Goal: Find specific page/section: Find specific page/section

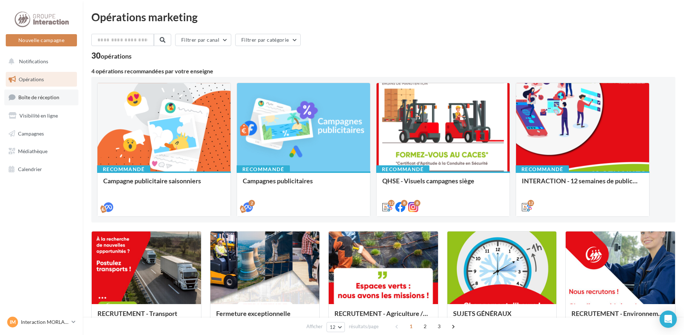
click at [67, 99] on link "Boîte de réception" at bounding box center [41, 97] width 74 height 15
click at [58, 100] on span "Boîte de réception" at bounding box center [38, 97] width 41 height 6
